Goal: Task Accomplishment & Management: Use online tool/utility

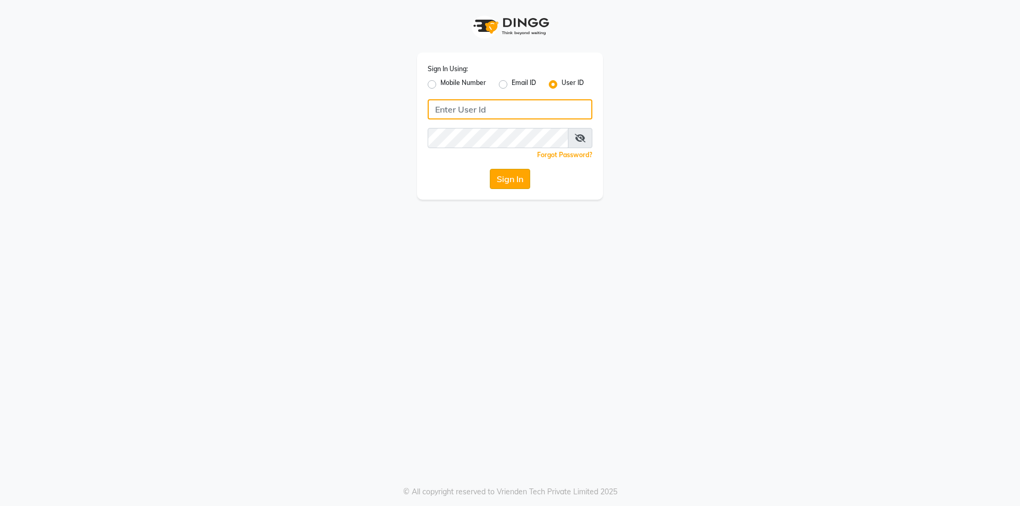
type input "trendsfamily"
click at [519, 184] on button "Sign In" at bounding box center [510, 179] width 40 height 20
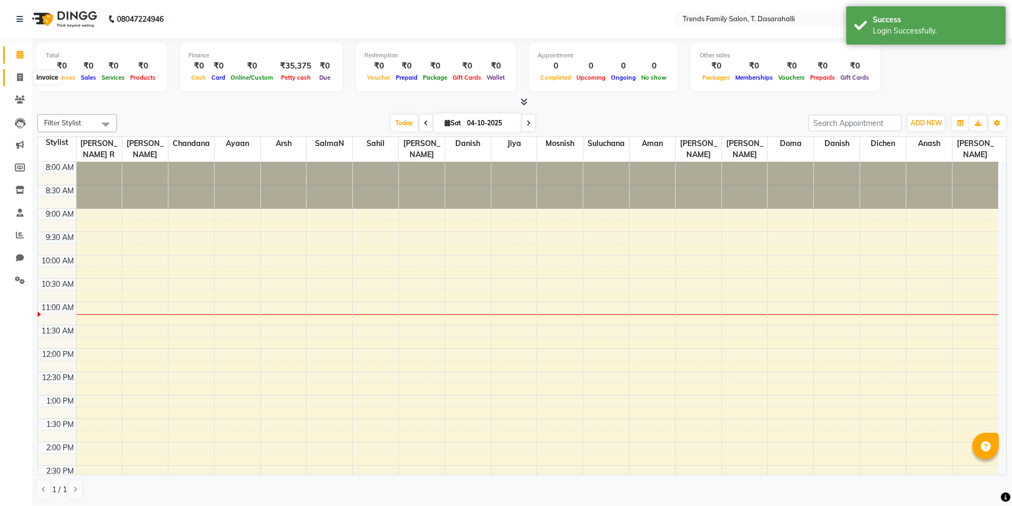
click at [23, 78] on span at bounding box center [20, 78] width 19 height 12
select select "8481"
select select "service"
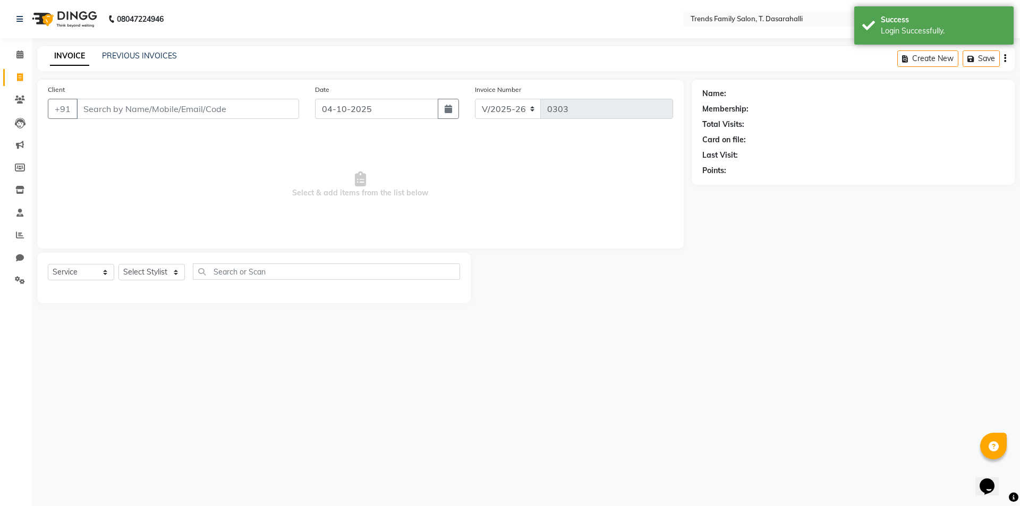
click at [136, 110] on input "Client" at bounding box center [188, 109] width 223 height 20
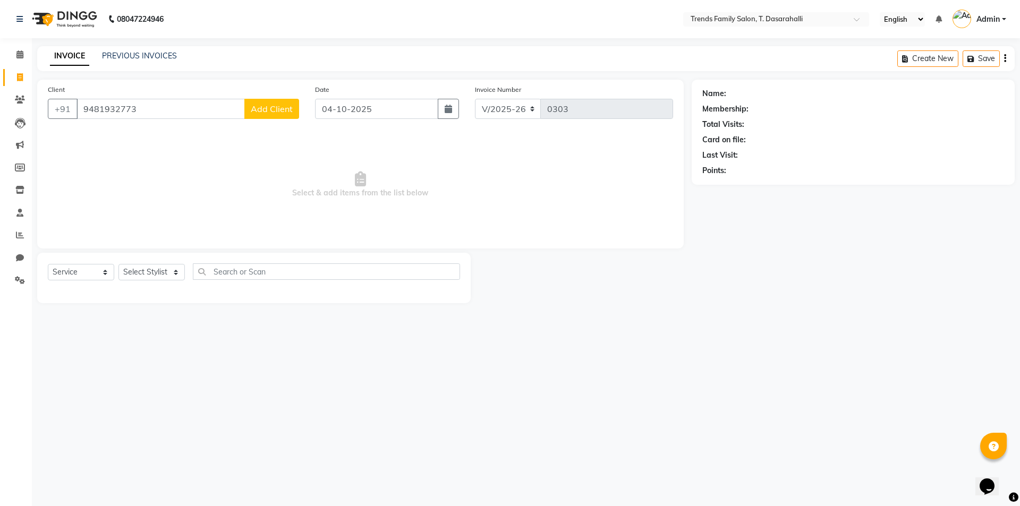
type input "9481932773"
click at [264, 111] on span "Add Client" at bounding box center [272, 109] width 42 height 11
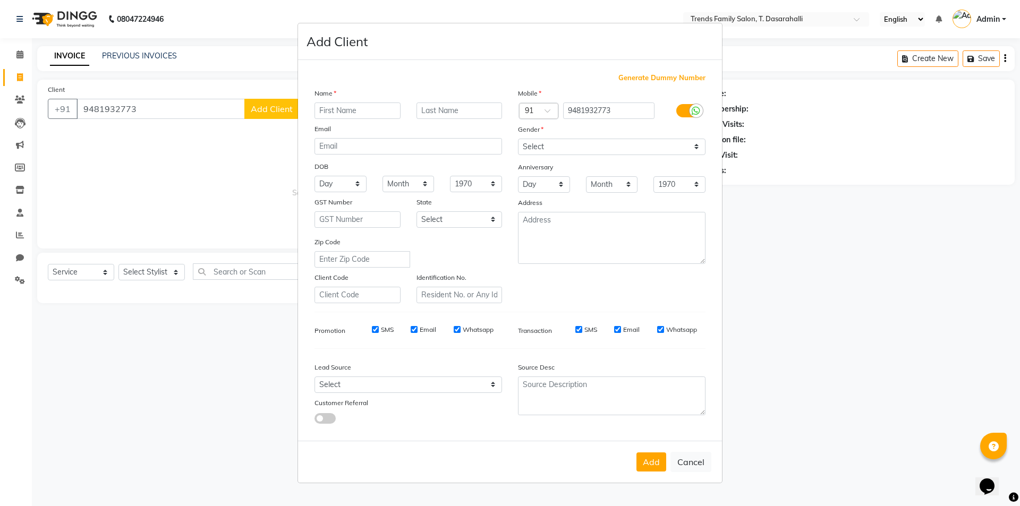
click at [359, 111] on input "text" at bounding box center [358, 111] width 86 height 16
type input "manu"
click at [596, 146] on select "Select [DEMOGRAPHIC_DATA] [DEMOGRAPHIC_DATA] Other Prefer Not To Say" at bounding box center [612, 147] width 188 height 16
select select "[DEMOGRAPHIC_DATA]"
click at [518, 139] on select "Select [DEMOGRAPHIC_DATA] [DEMOGRAPHIC_DATA] Other Prefer Not To Say" at bounding box center [612, 147] width 188 height 16
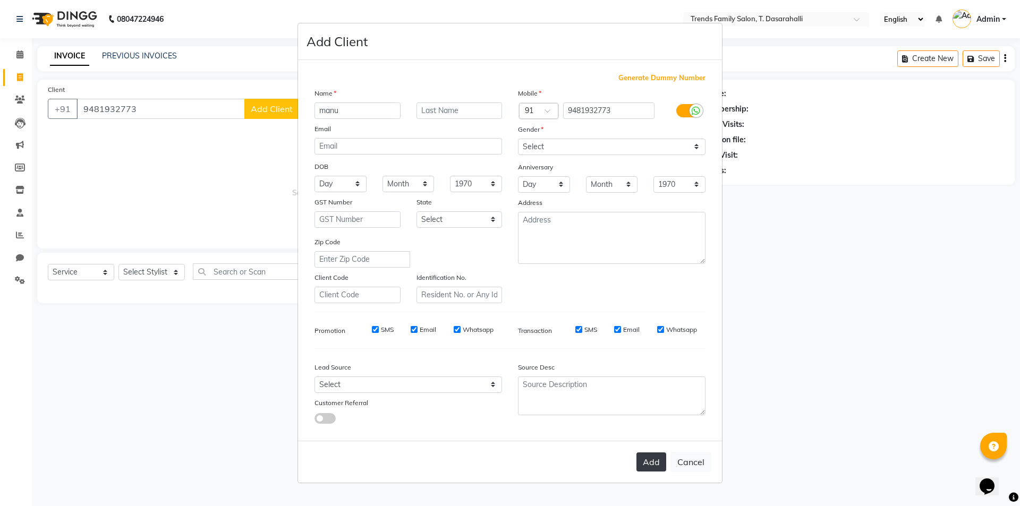
click at [662, 468] on button "Add" at bounding box center [652, 462] width 30 height 19
select select
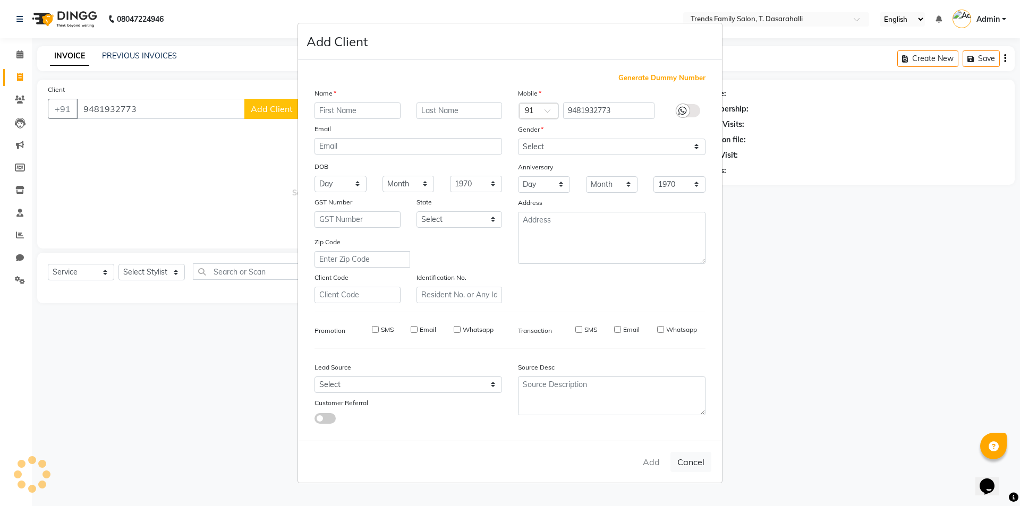
select select
checkbox input "false"
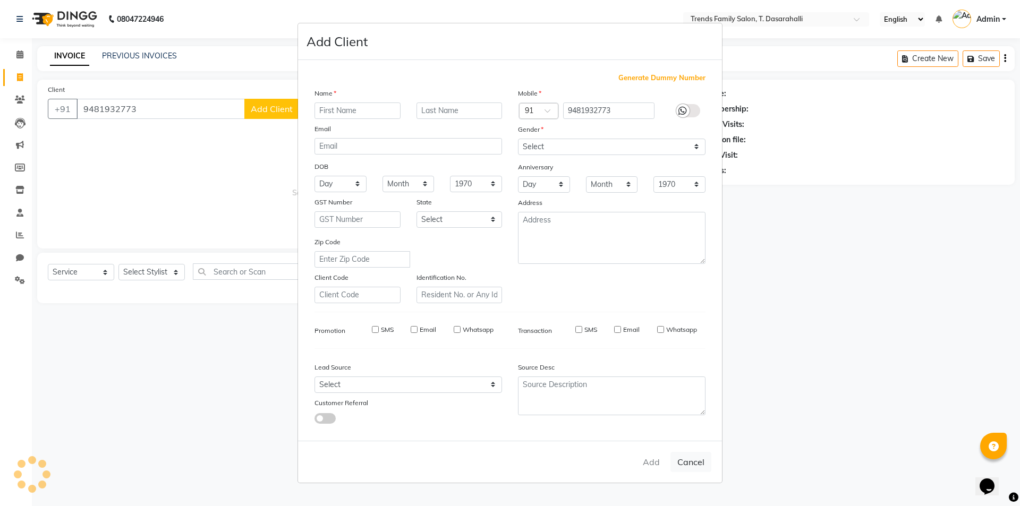
checkbox input "false"
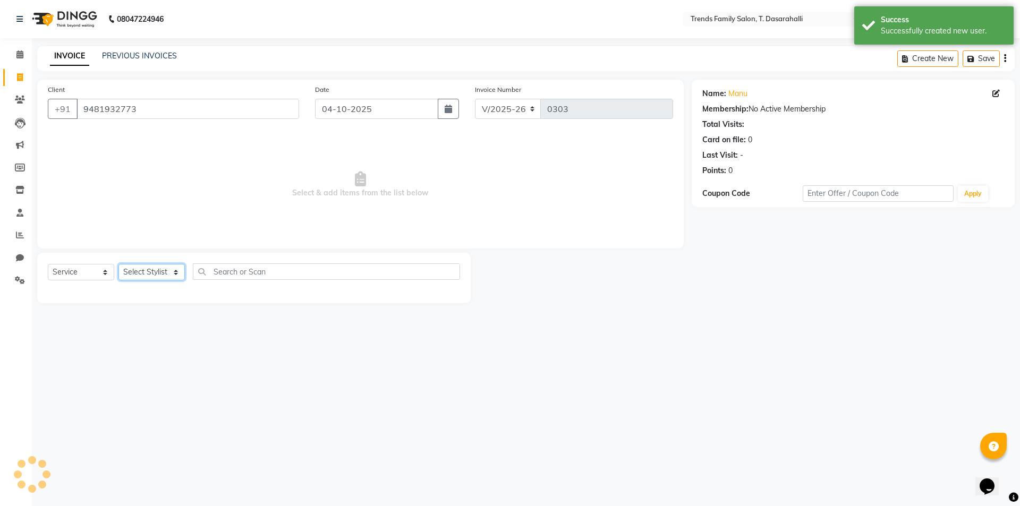
click at [158, 273] on select "Select Stylist [PERSON_NAME] [PERSON_NAME] Ayaan [PERSON_NAME] Danish Danish [P…" at bounding box center [152, 272] width 66 height 16
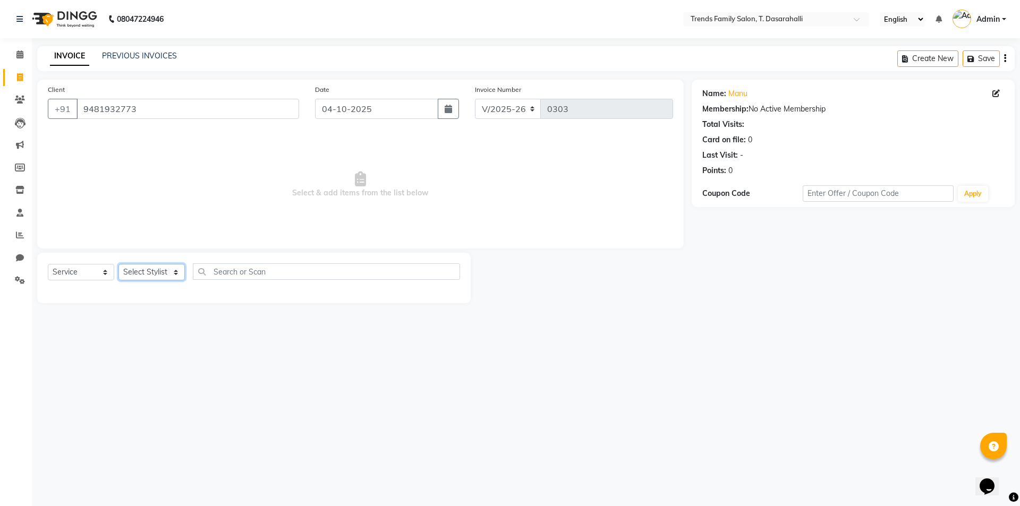
select select "89888"
click at [119, 264] on select "Select Stylist [PERSON_NAME] [PERSON_NAME] Ayaan [PERSON_NAME] Danish Danish [P…" at bounding box center [152, 272] width 66 height 16
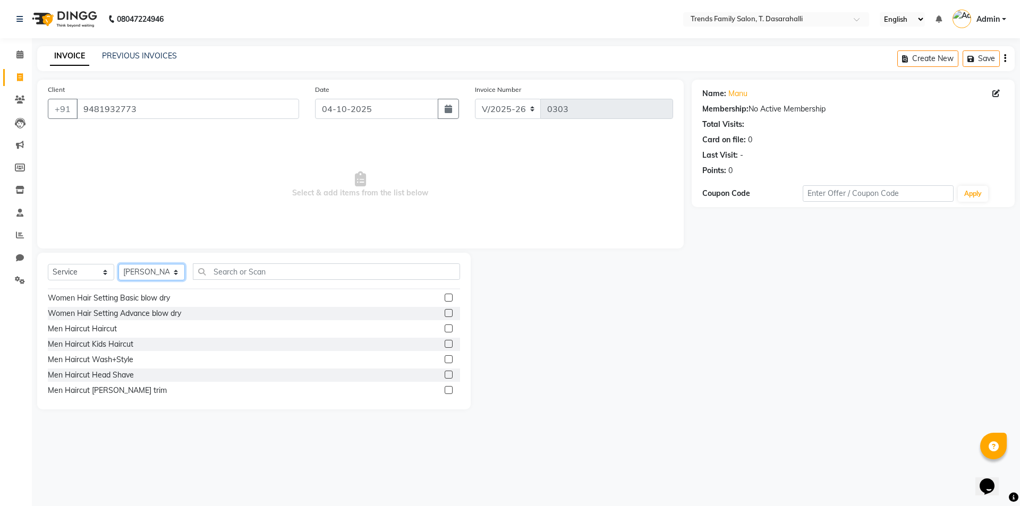
scroll to position [106, 0]
click at [445, 389] on label at bounding box center [449, 389] width 8 height 8
click at [445, 389] on input "checkbox" at bounding box center [448, 389] width 7 height 7
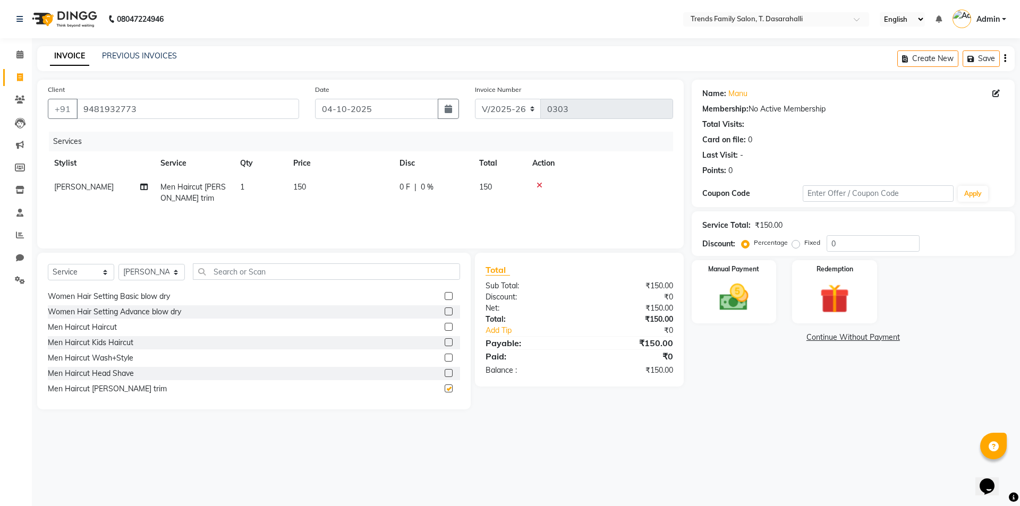
checkbox input "false"
click at [309, 189] on td "150" at bounding box center [340, 192] width 106 height 35
select select "89888"
drag, startPoint x: 374, startPoint y: 190, endPoint x: 132, endPoint y: 168, distance: 242.8
click at [137, 171] on table "Stylist Service Qty Price Disc Total Action [PERSON_NAME] [PERSON_NAME] [PERSON…" at bounding box center [360, 185] width 625 height 69
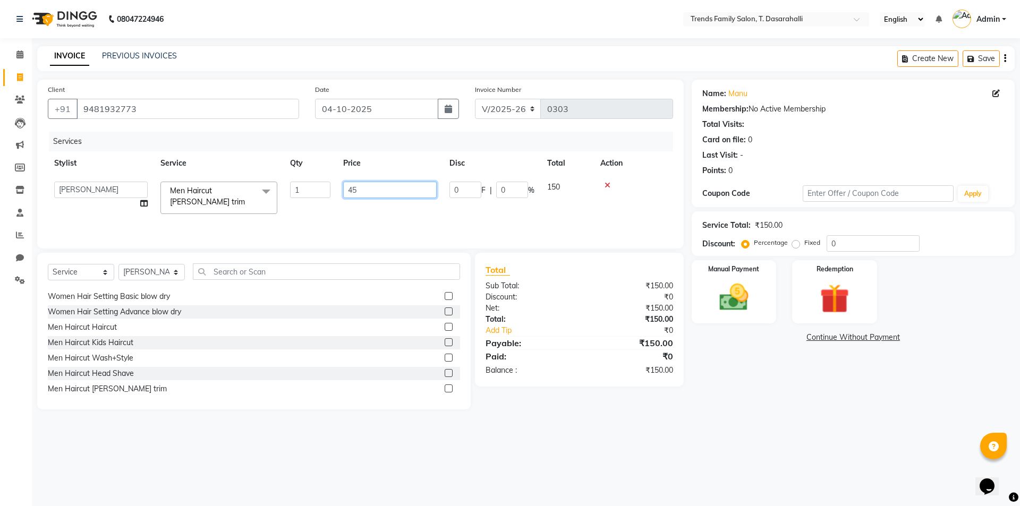
type input "450"
click at [754, 425] on main "INVOICE PREVIOUS INVOICES Create New Save Client [PHONE_NUMBER] Date [DATE] Inv…" at bounding box center [526, 235] width 988 height 379
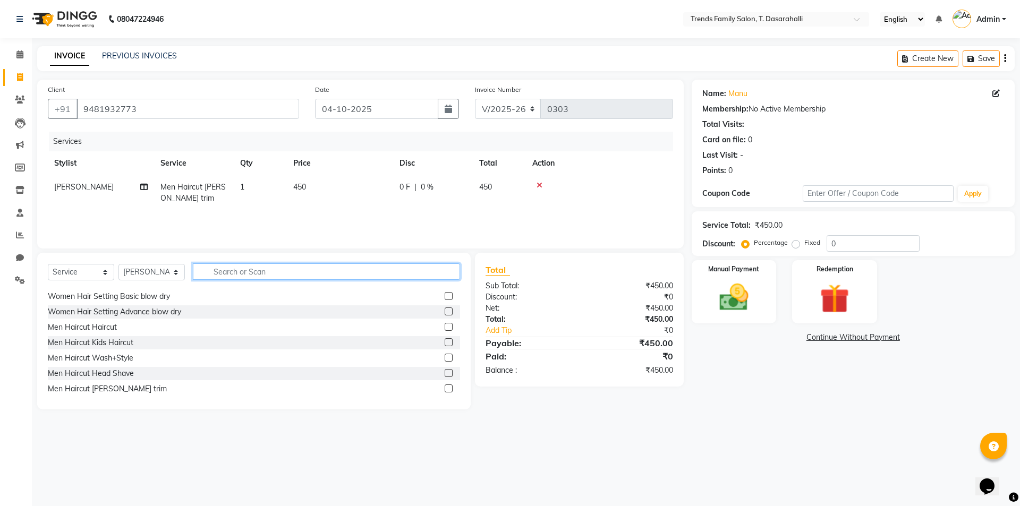
click at [255, 268] on input "text" at bounding box center [326, 272] width 267 height 16
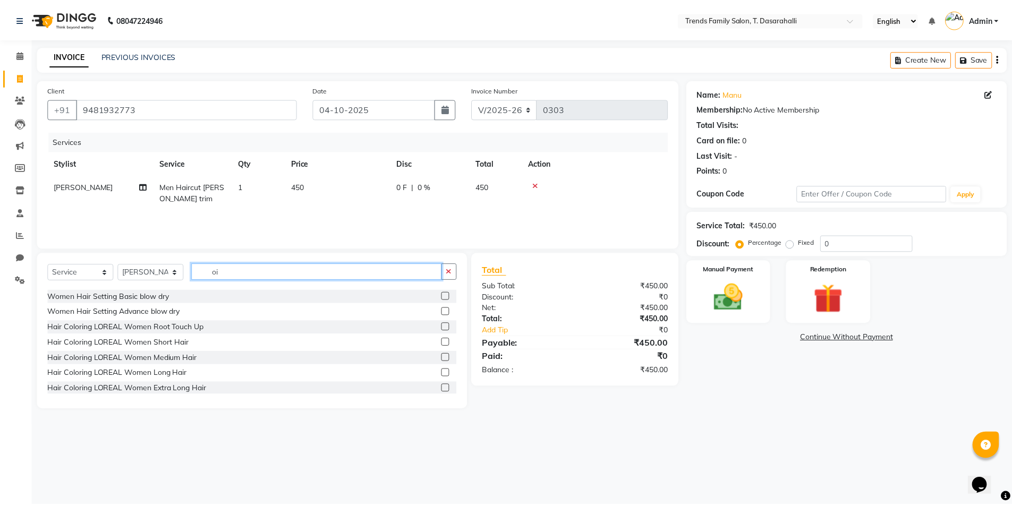
scroll to position [17, 0]
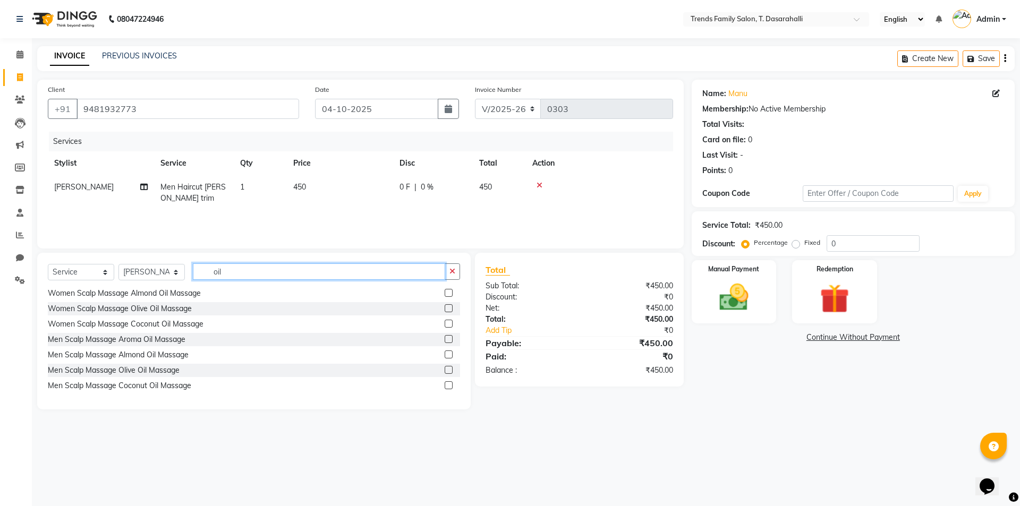
type input "oil"
click at [445, 354] on label at bounding box center [449, 355] width 8 height 8
click at [445, 354] on input "checkbox" at bounding box center [448, 355] width 7 height 7
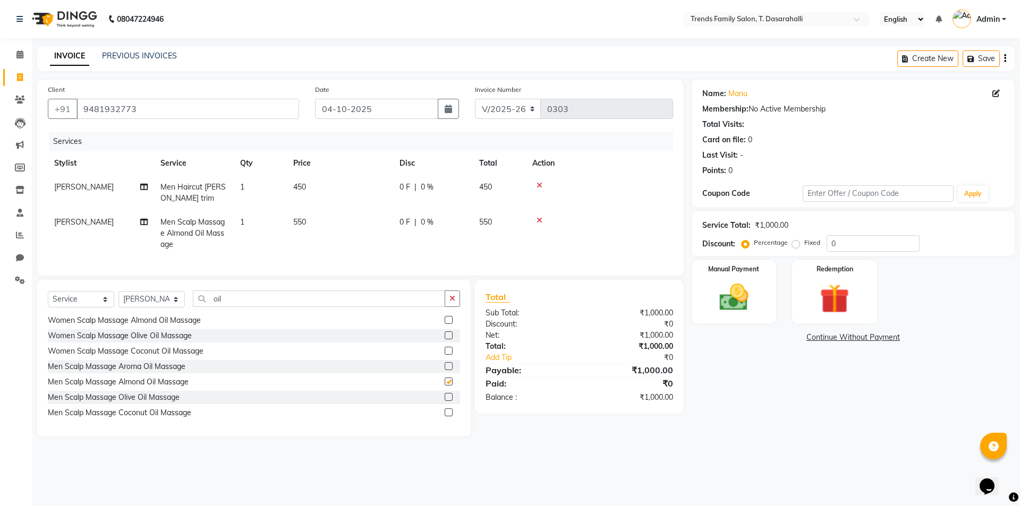
checkbox input "false"
click at [303, 229] on td "550" at bounding box center [340, 233] width 106 height 46
select select "89888"
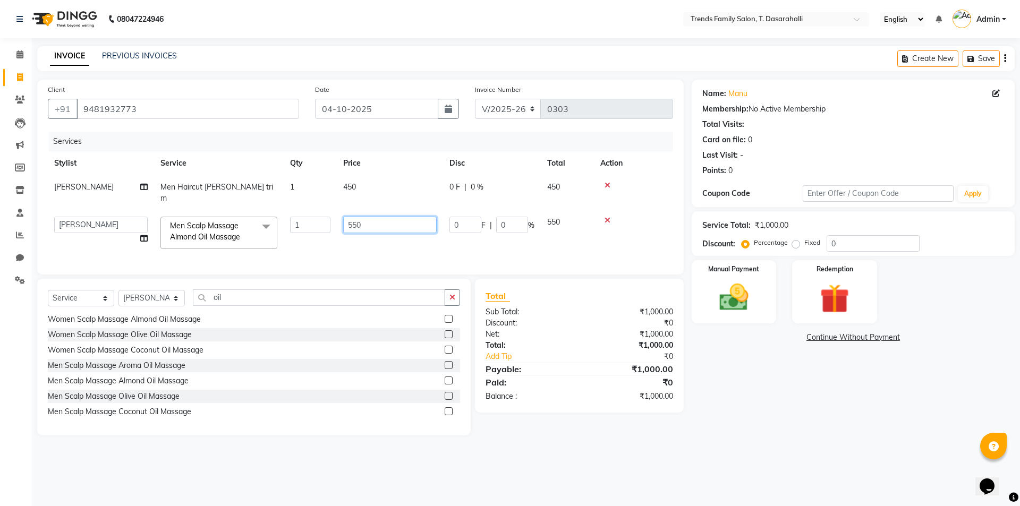
drag, startPoint x: 350, startPoint y: 215, endPoint x: 303, endPoint y: 204, distance: 48.0
click at [304, 210] on tr "[PERSON_NAME] [PERSON_NAME] [PERSON_NAME] Danish Danish [PERSON_NAME] R Dichen …" at bounding box center [360, 232] width 625 height 45
type input "500"
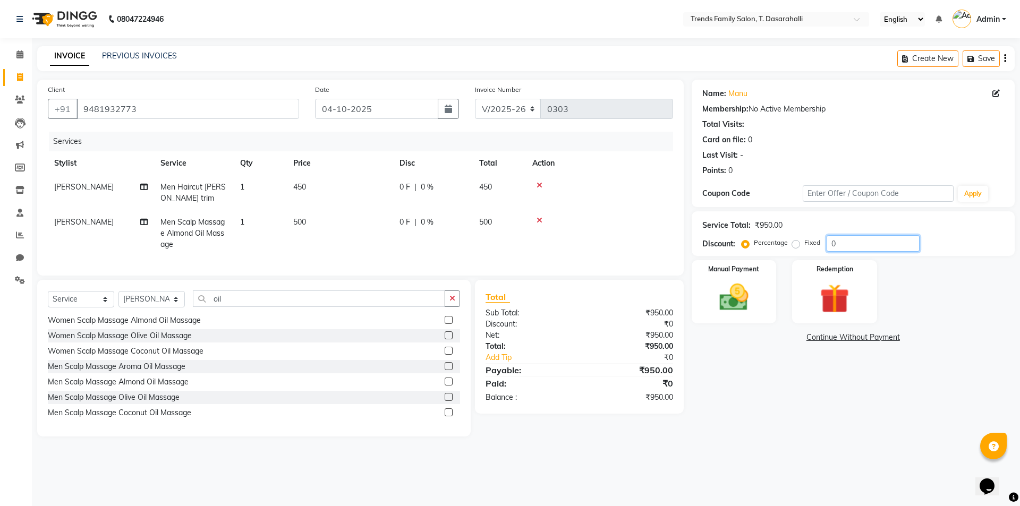
drag, startPoint x: 861, startPoint y: 248, endPoint x: 406, endPoint y: 83, distance: 484.3
click at [513, 150] on div "Client [PHONE_NUMBER] Date [DATE] Invoice Number V/2025 V/[PHONE_NUMBER] Servic…" at bounding box center [526, 258] width 994 height 357
type input "30"
click at [709, 293] on div "Manual Payment" at bounding box center [734, 291] width 88 height 65
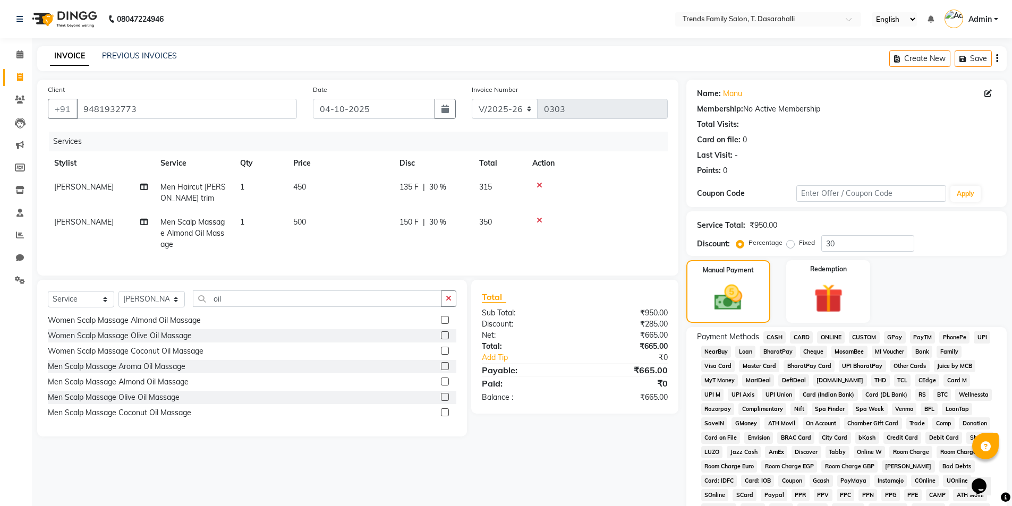
click at [847, 338] on div "CUSTOM" at bounding box center [862, 339] width 35 height 14
click at [837, 339] on span "ONLINE" at bounding box center [831, 338] width 28 height 12
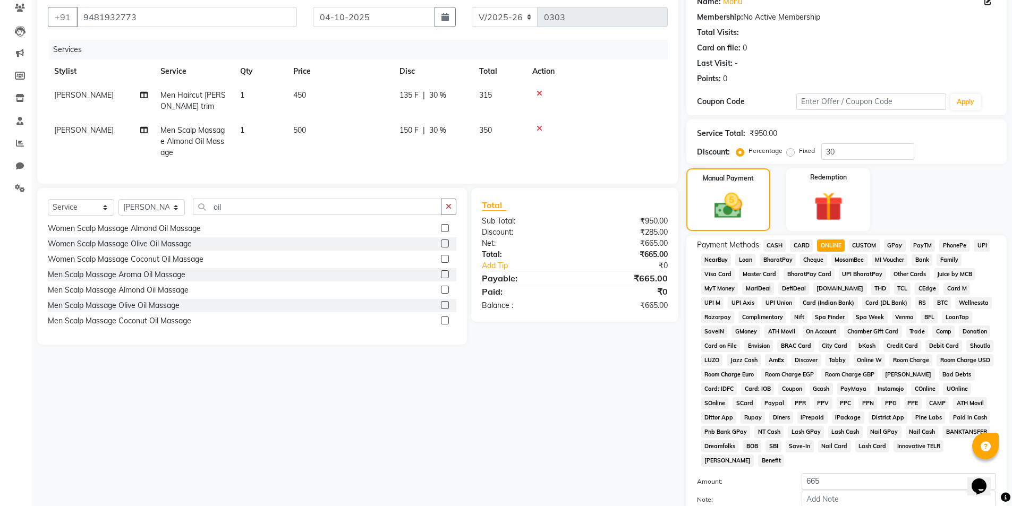
scroll to position [193, 0]
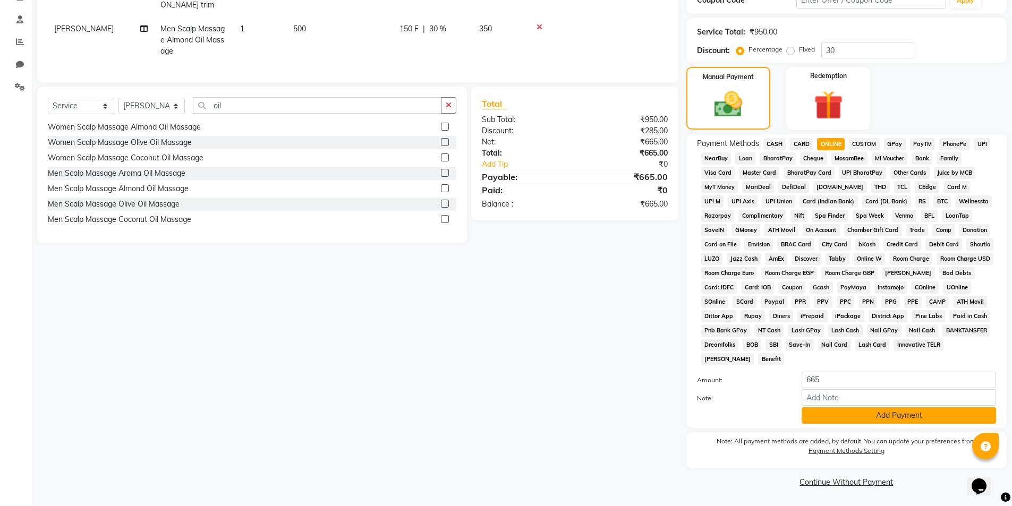
click at [864, 412] on button "Add Payment" at bounding box center [899, 416] width 194 height 16
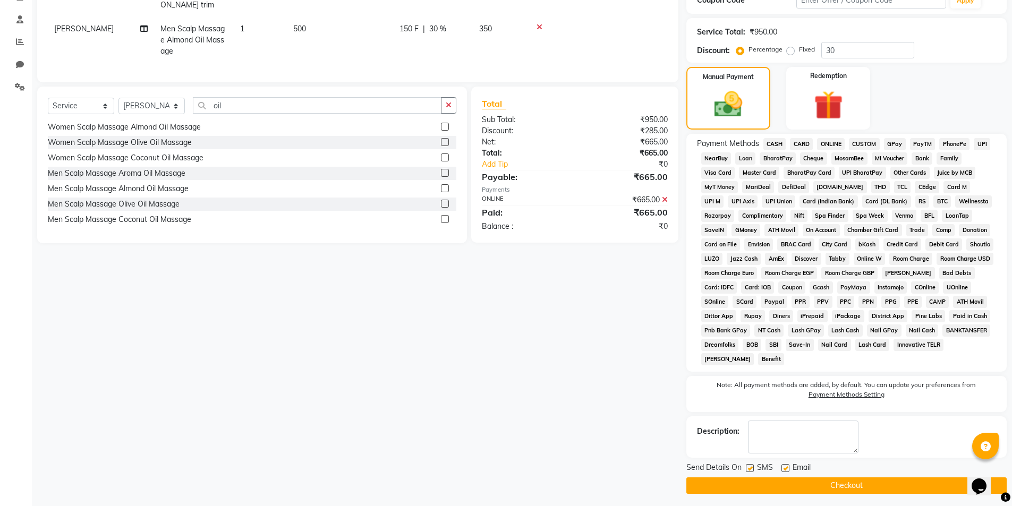
drag, startPoint x: 856, startPoint y: 487, endPoint x: 340, endPoint y: 407, distance: 522.8
click at [856, 487] on button "Checkout" at bounding box center [847, 486] width 320 height 16
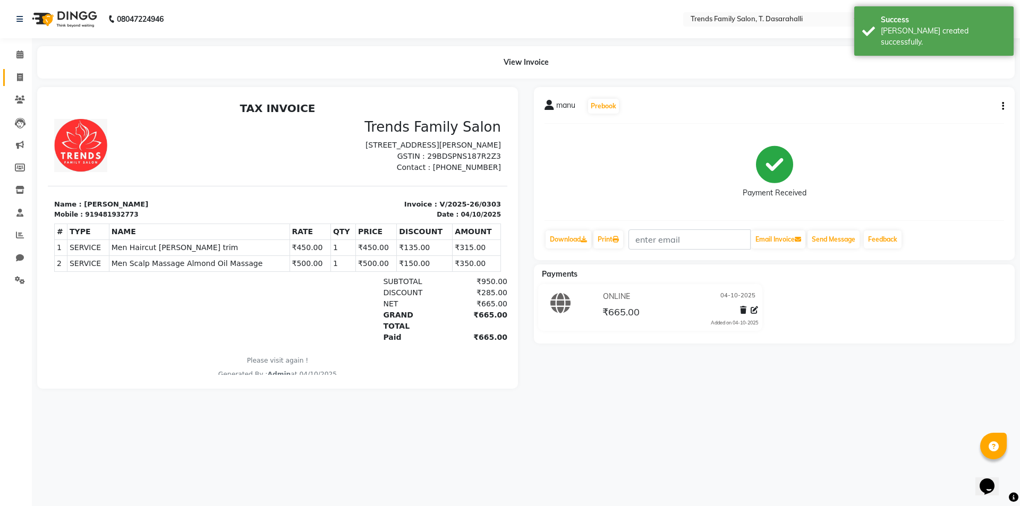
click at [15, 70] on link "Invoice" at bounding box center [16, 78] width 26 height 18
select select "8481"
select select "service"
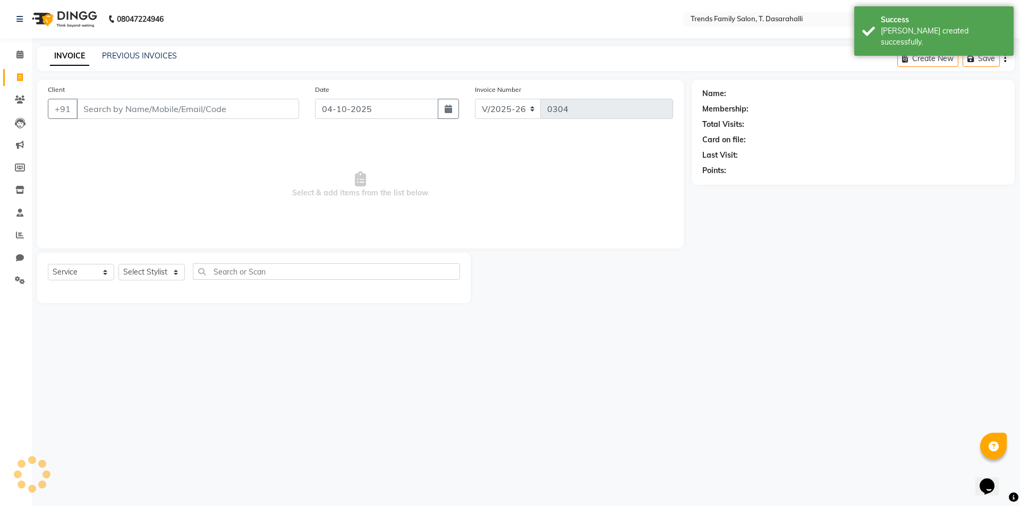
click at [182, 108] on input "Client" at bounding box center [188, 109] width 223 height 20
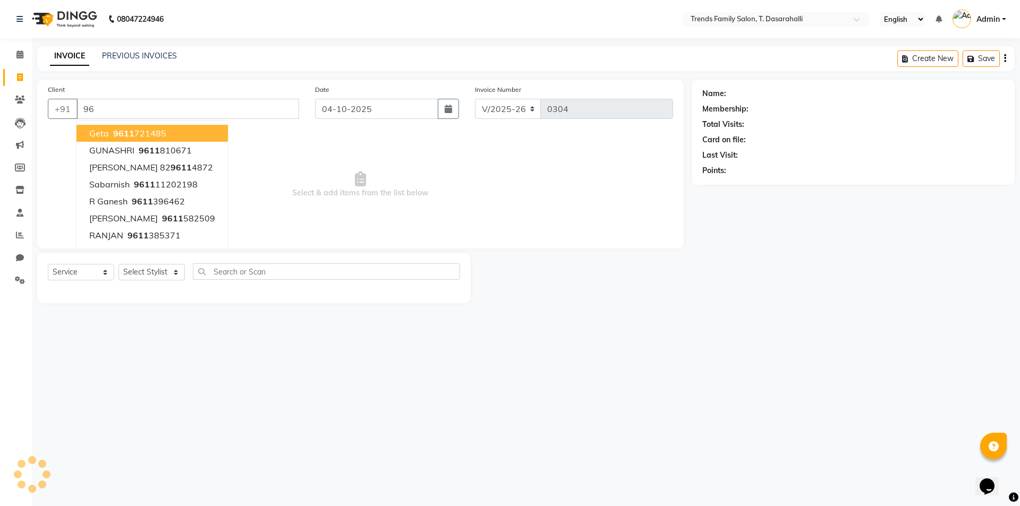
type input "9"
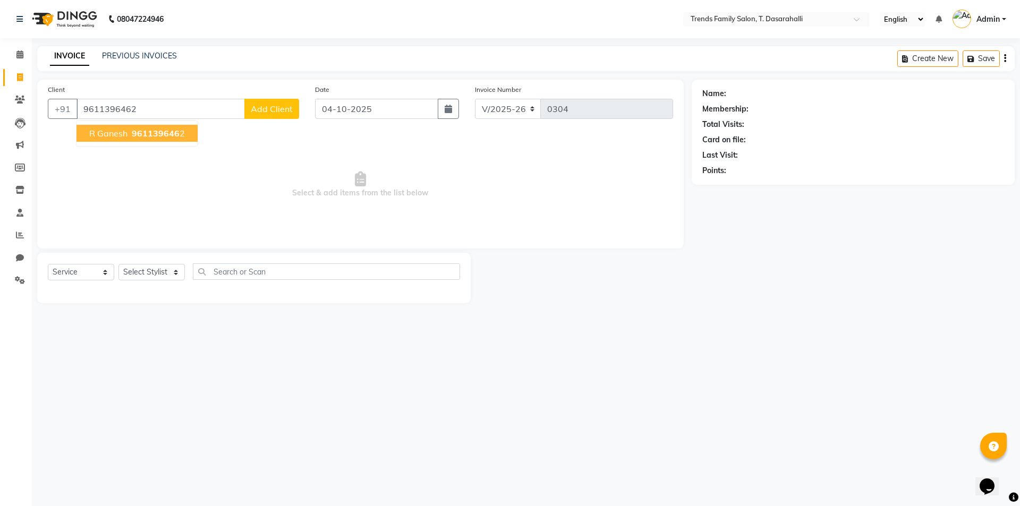
type input "9611396462"
click at [136, 138] on span "961139646" at bounding box center [156, 133] width 48 height 11
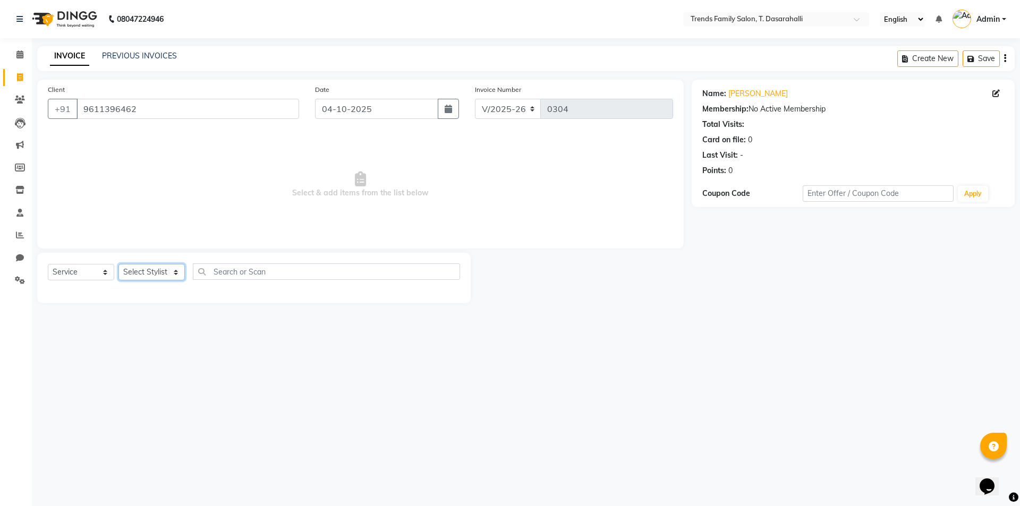
click at [133, 265] on select "Select Stylist [PERSON_NAME] [PERSON_NAME] Ayaan [PERSON_NAME] Danish Danish [P…" at bounding box center [152, 272] width 66 height 16
select select "82935"
click at [119, 264] on select "Select Stylist [PERSON_NAME] [PERSON_NAME] Ayaan [PERSON_NAME] Danish Danish [P…" at bounding box center [152, 272] width 66 height 16
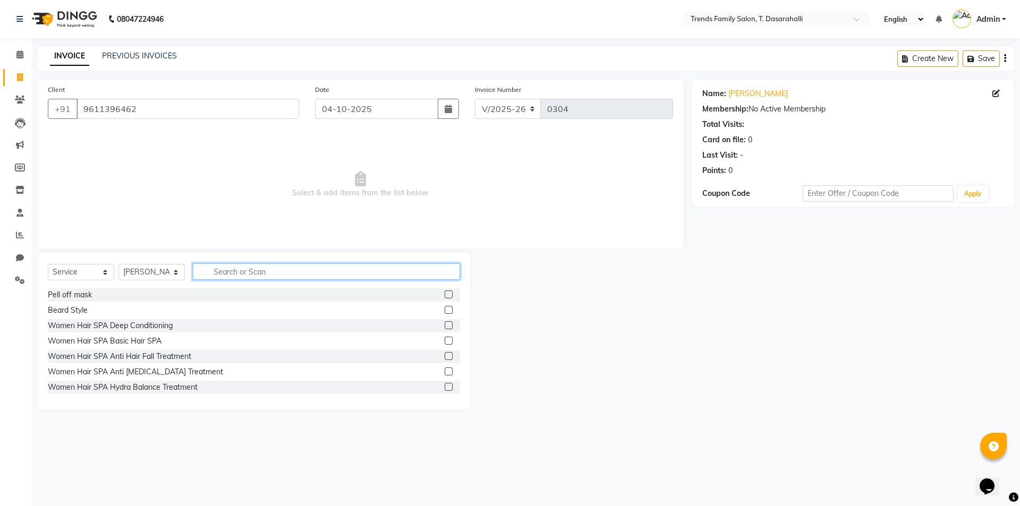
click at [286, 266] on input "text" at bounding box center [326, 272] width 267 height 16
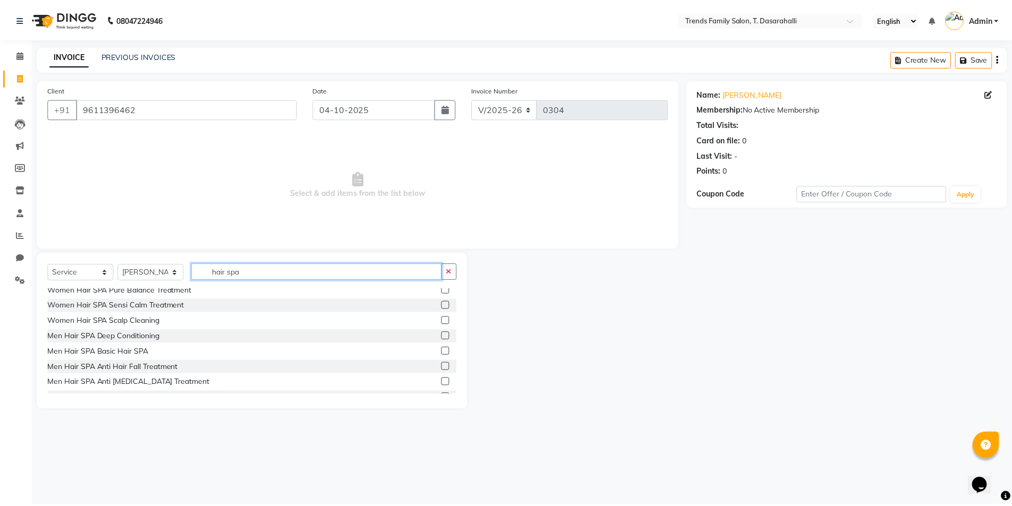
scroll to position [106, 0]
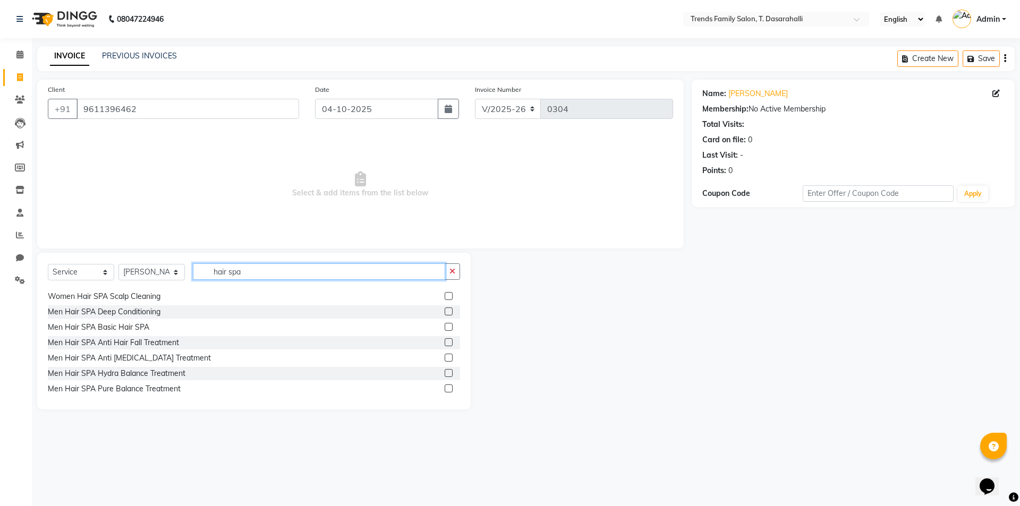
type input "hair spa"
click at [445, 325] on label at bounding box center [449, 327] width 8 height 8
click at [445, 325] on input "checkbox" at bounding box center [448, 327] width 7 height 7
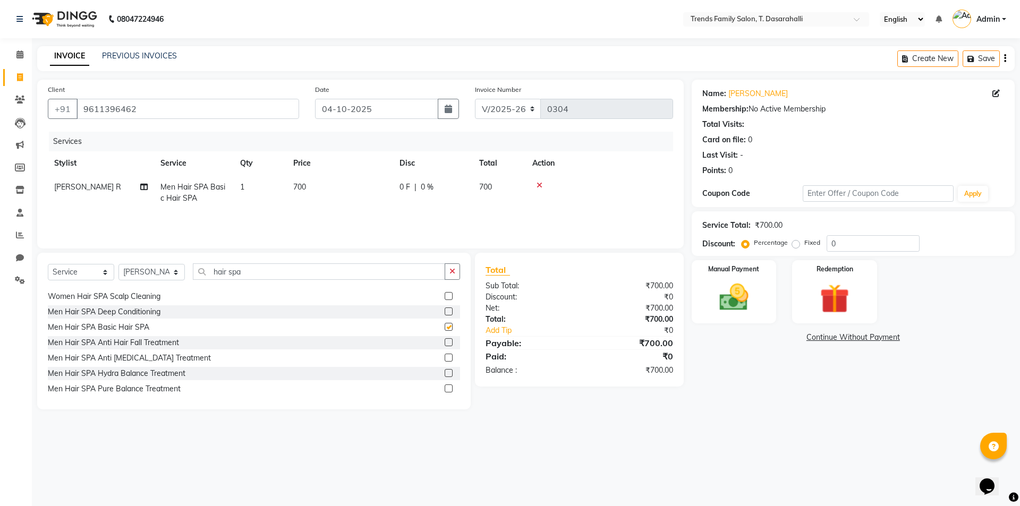
checkbox input "false"
click at [318, 192] on td "700" at bounding box center [340, 192] width 106 height 35
select select "82935"
drag, startPoint x: 385, startPoint y: 193, endPoint x: 100, endPoint y: 185, distance: 284.9
click at [208, 202] on tr "[PERSON_NAME] [PERSON_NAME] Ayaan [PERSON_NAME] Danish Danish [PERSON_NAME] R D…" at bounding box center [360, 197] width 625 height 45
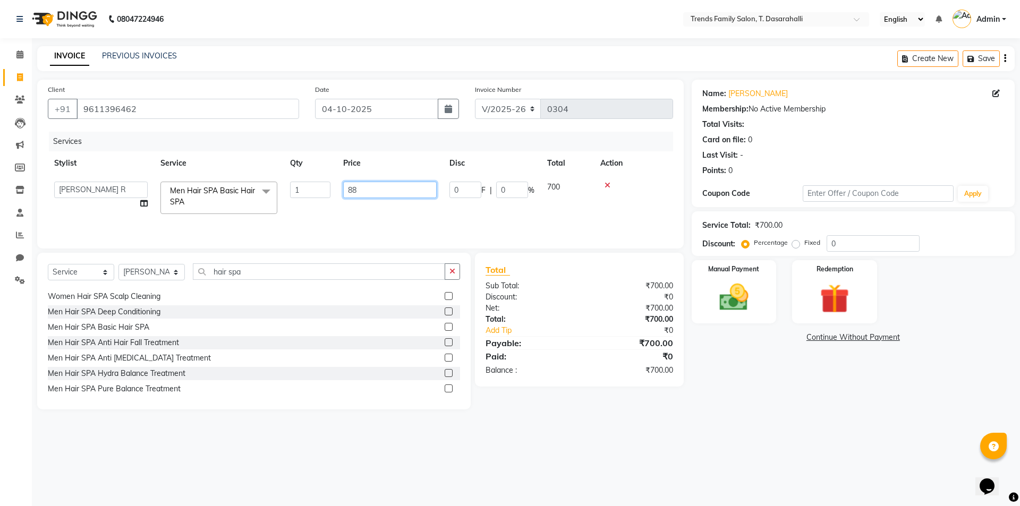
type input "885"
click at [729, 360] on div "Name: [PERSON_NAME] Membership: No Active Membership Total Visits: Card on file…" at bounding box center [857, 245] width 331 height 330
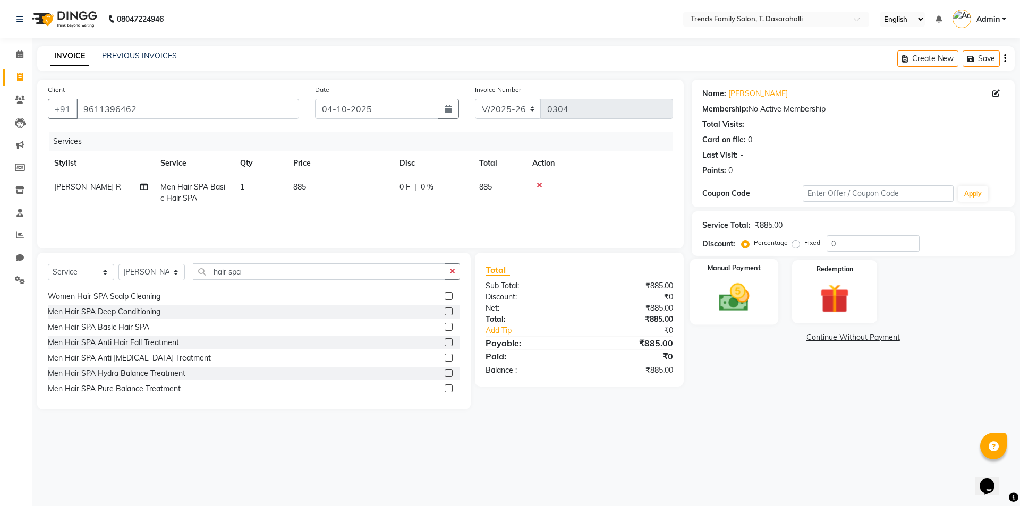
click at [735, 312] on img at bounding box center [733, 297] width 49 height 35
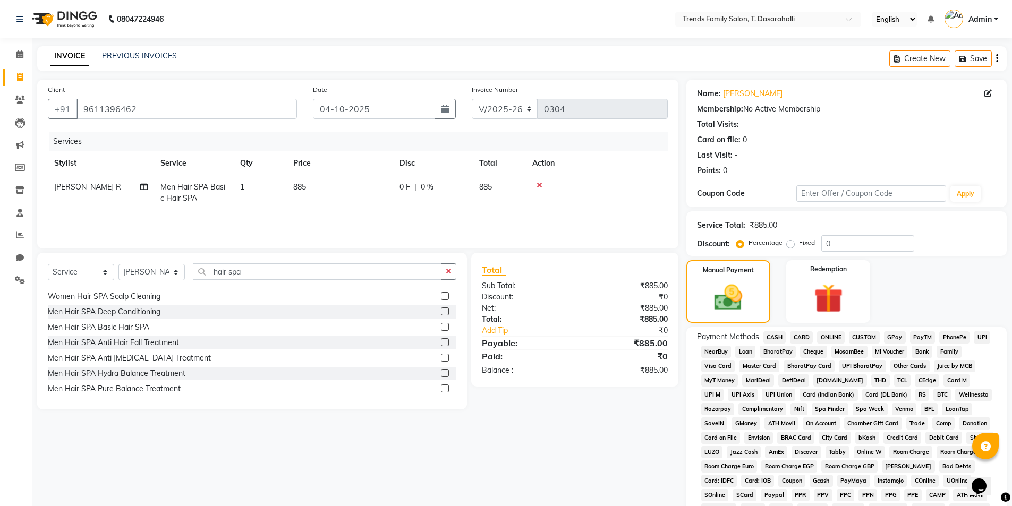
click at [832, 337] on span "ONLINE" at bounding box center [831, 338] width 28 height 12
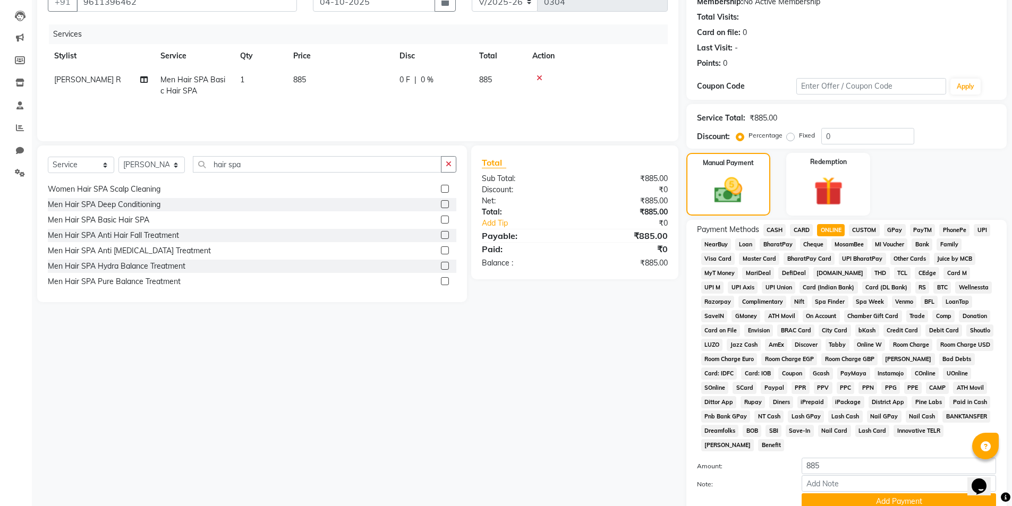
scroll to position [193, 0]
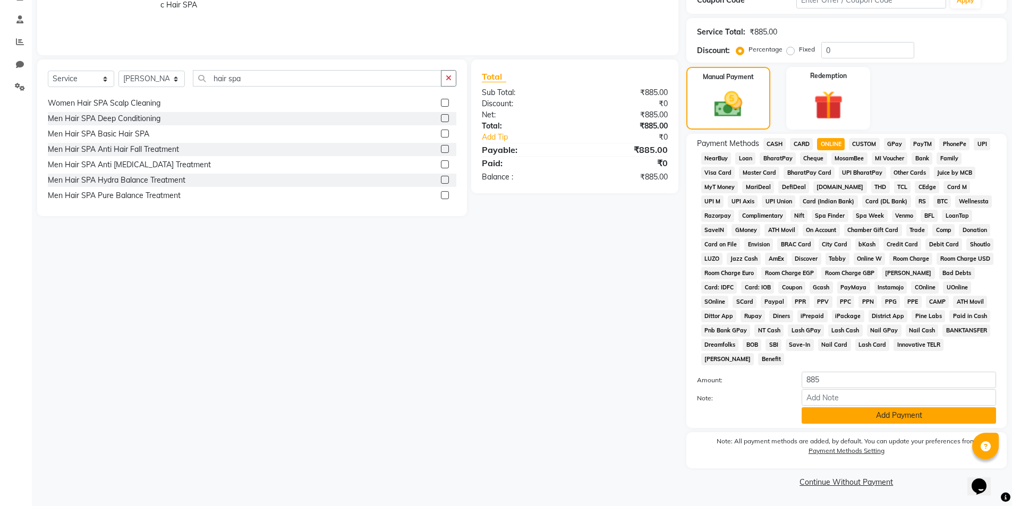
click at [889, 418] on button "Add Payment" at bounding box center [899, 416] width 194 height 16
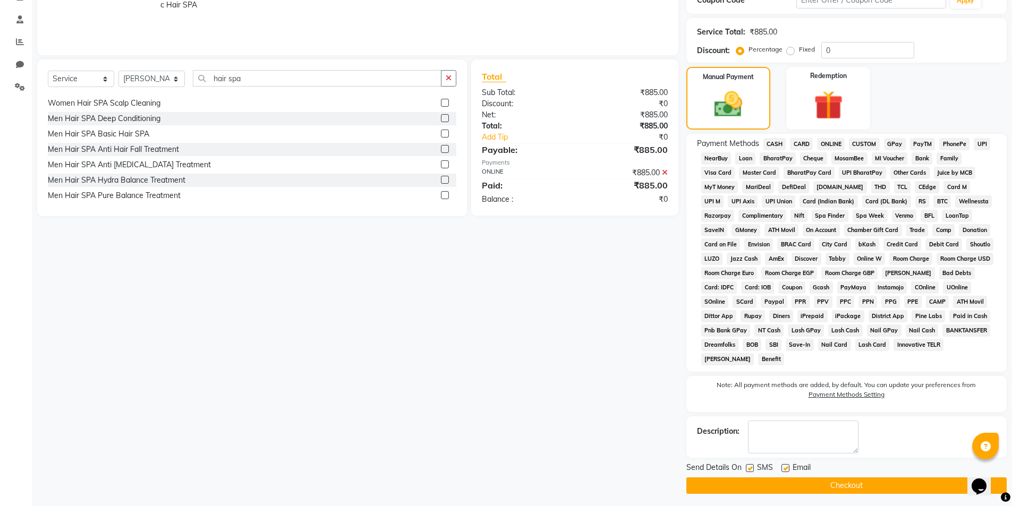
click at [851, 484] on button "Checkout" at bounding box center [847, 486] width 320 height 16
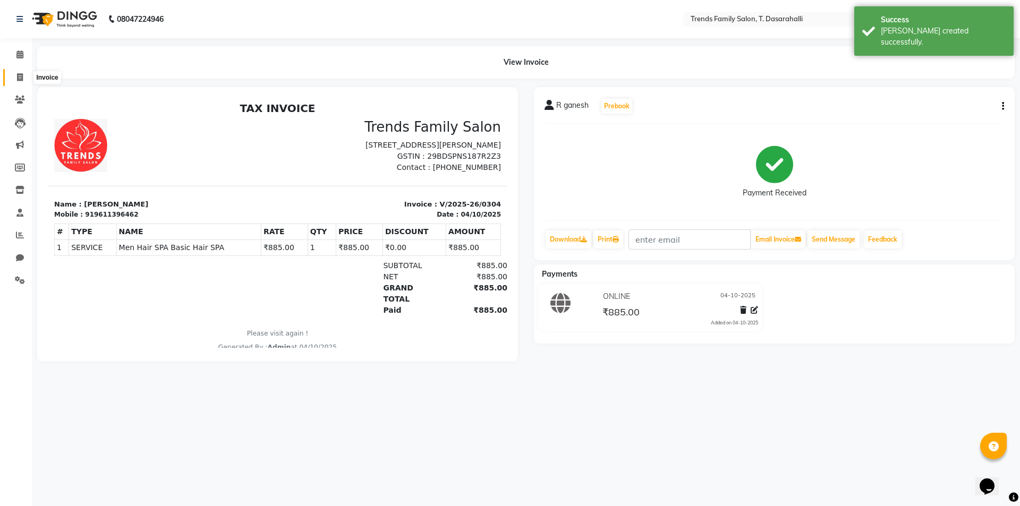
click at [19, 78] on icon at bounding box center [20, 77] width 6 height 8
select select "service"
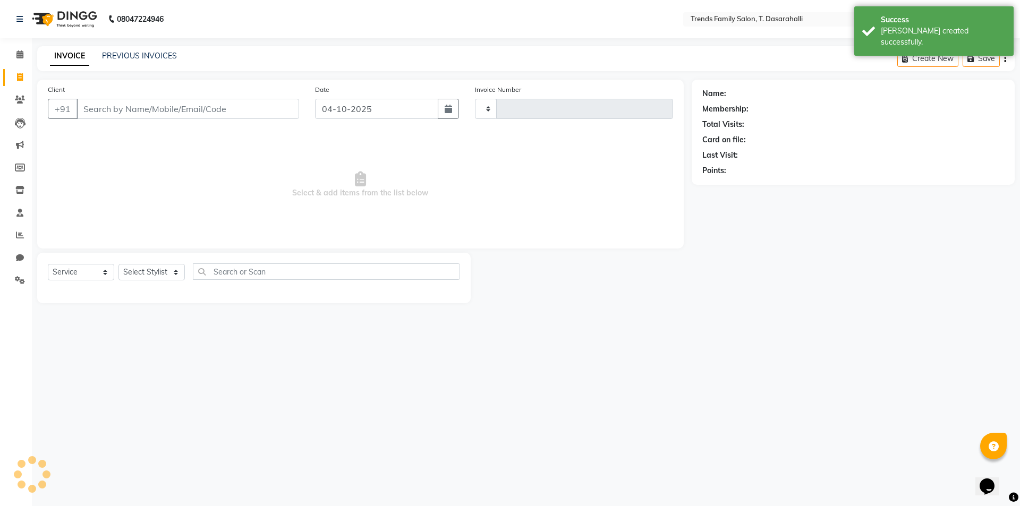
type input "0305"
select select "8481"
